Goal: Find contact information: Find contact information

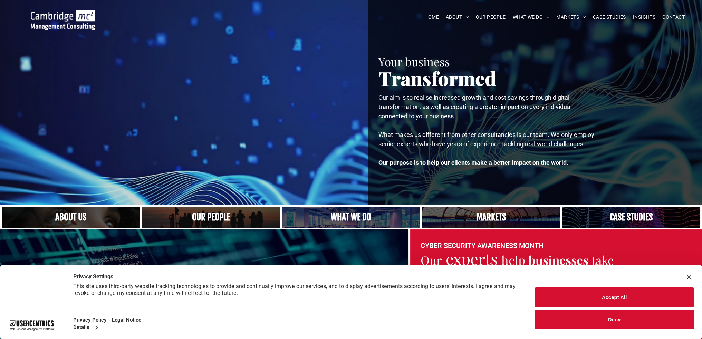
click at [677, 15] on span "CONTACT" at bounding box center [673, 17] width 22 height 11
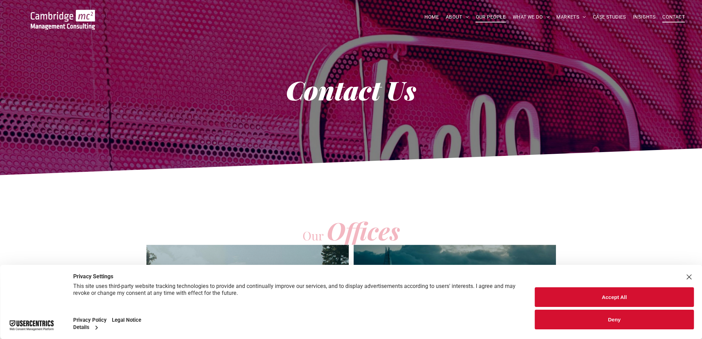
click at [483, 18] on span "OUR PEOPLE" at bounding box center [490, 17] width 30 height 11
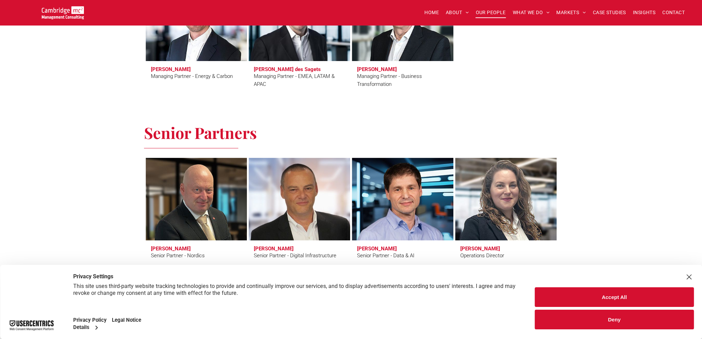
scroll to position [829, 0]
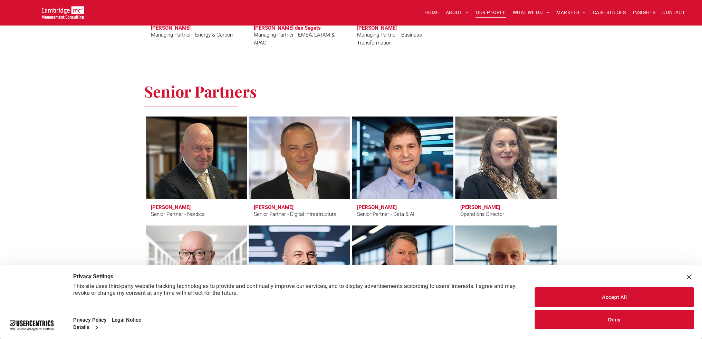
click at [618, 302] on button "Accept All" at bounding box center [614, 298] width 159 height 20
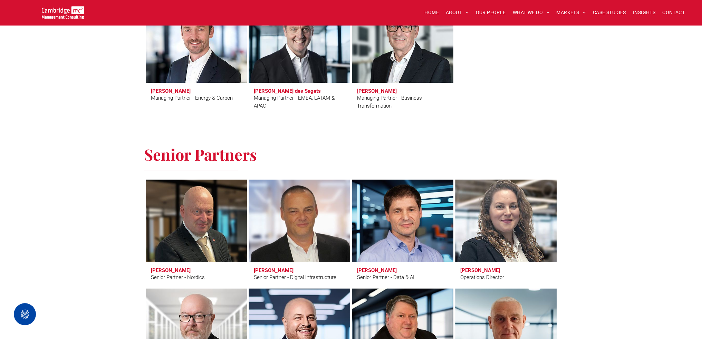
scroll to position [794, 0]
